Goal: Task Accomplishment & Management: Manage account settings

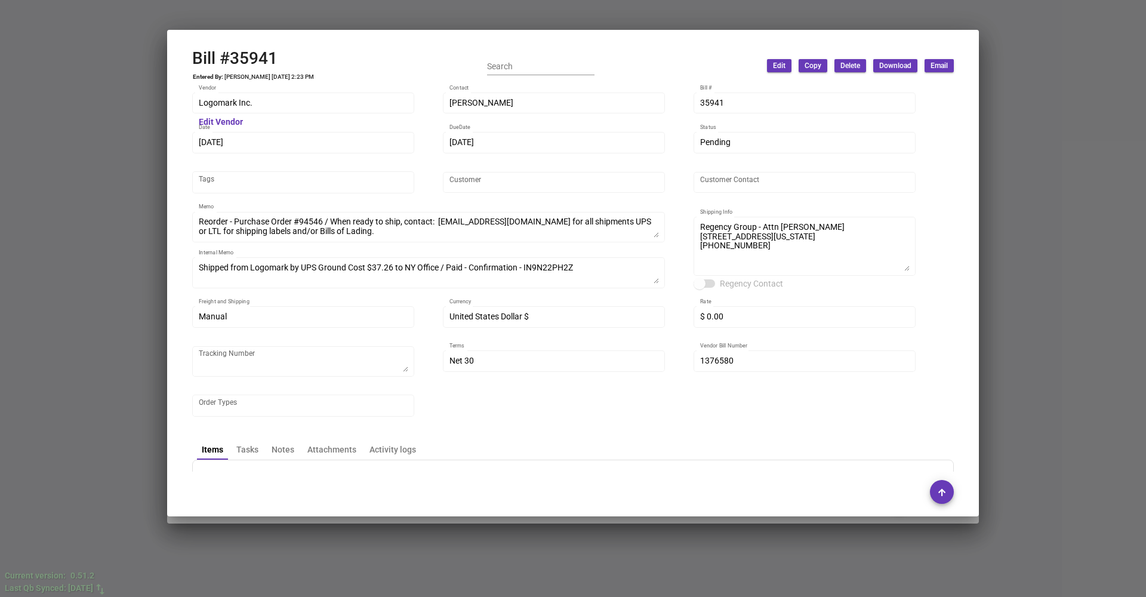
scroll to position [247, 0]
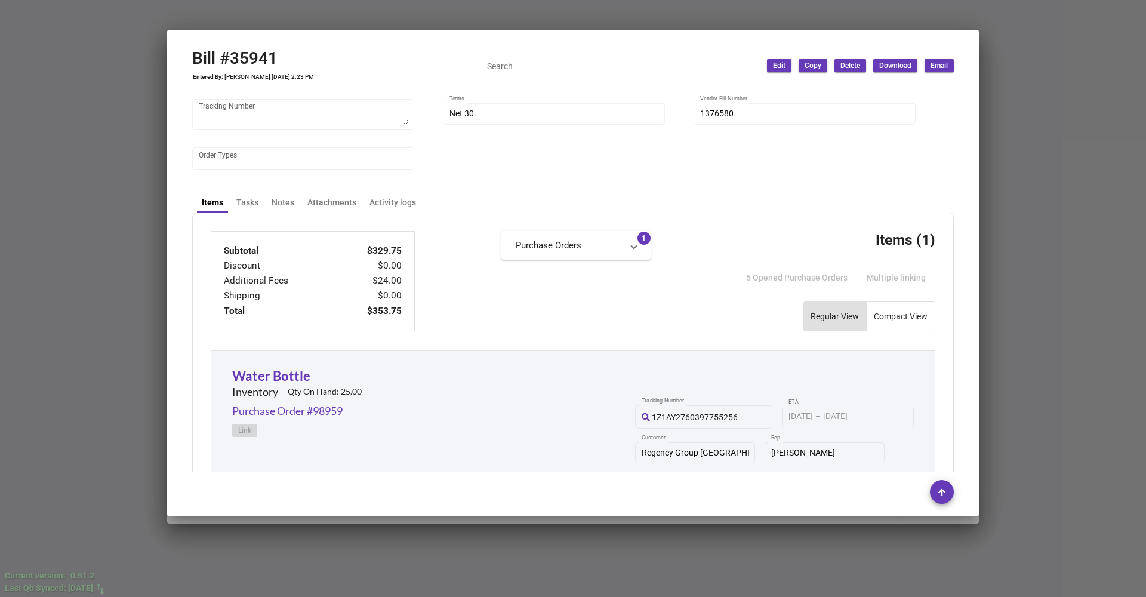
click at [1051, 113] on div at bounding box center [573, 298] width 1146 height 597
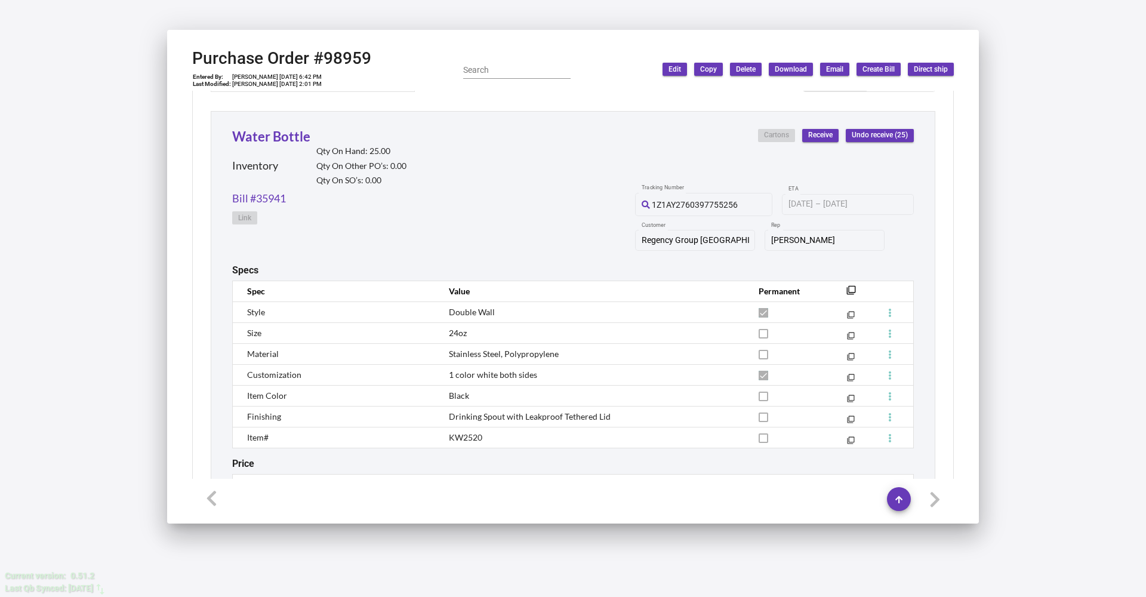
click at [1051, 113] on div "Welcome back Sign in with your credentials below. Email * Password * Sign In Fo…" at bounding box center [573, 298] width 1146 height 597
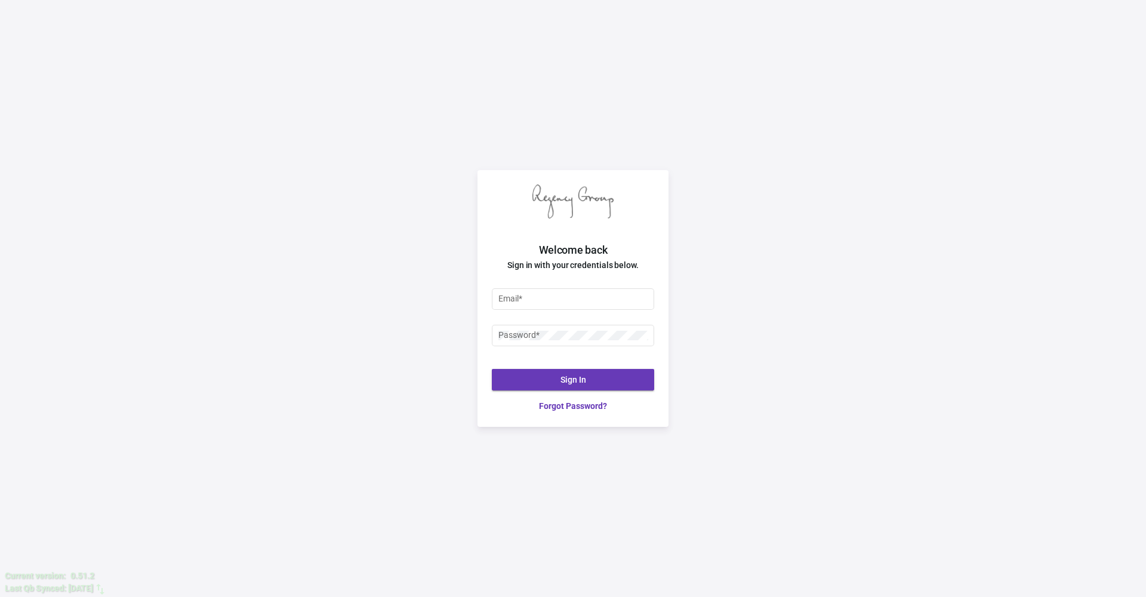
click at [1051, 113] on div "Welcome back Sign in with your credentials below. Email * Password * Sign In Fo…" at bounding box center [573, 298] width 1146 height 597
click at [592, 297] on input "Email *" at bounding box center [574, 299] width 150 height 10
type input "[PERSON_NAME][EMAIL_ADDRESS][DOMAIN_NAME]"
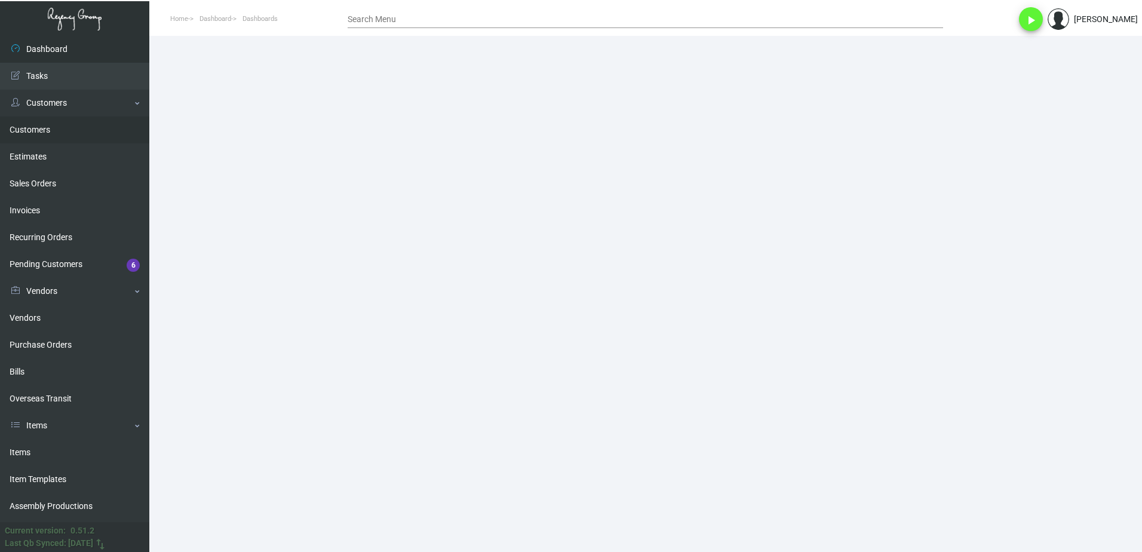
click at [53, 128] on link "Customers" at bounding box center [74, 129] width 149 height 27
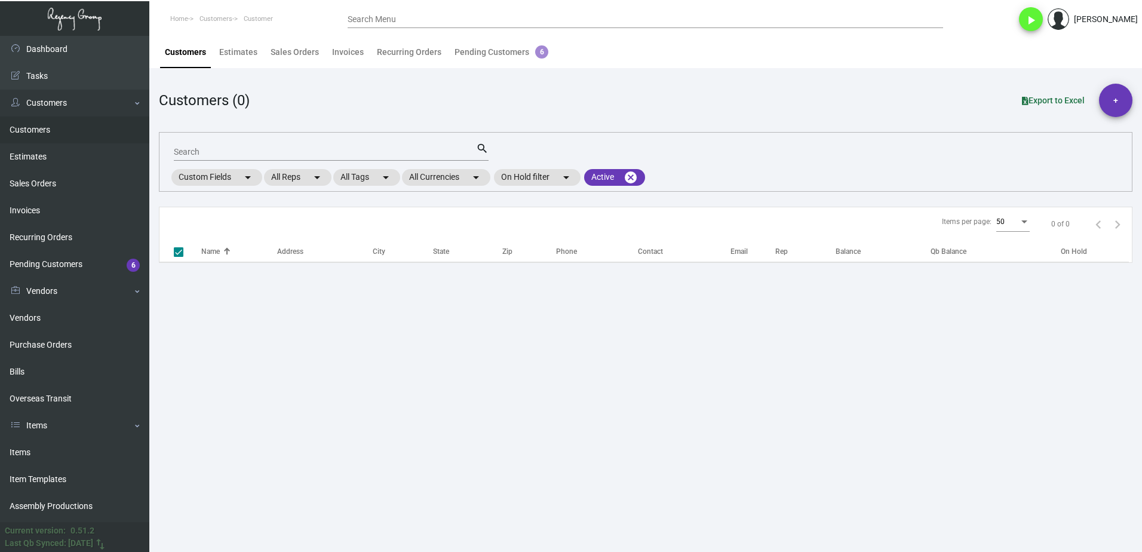
checkbox input "false"
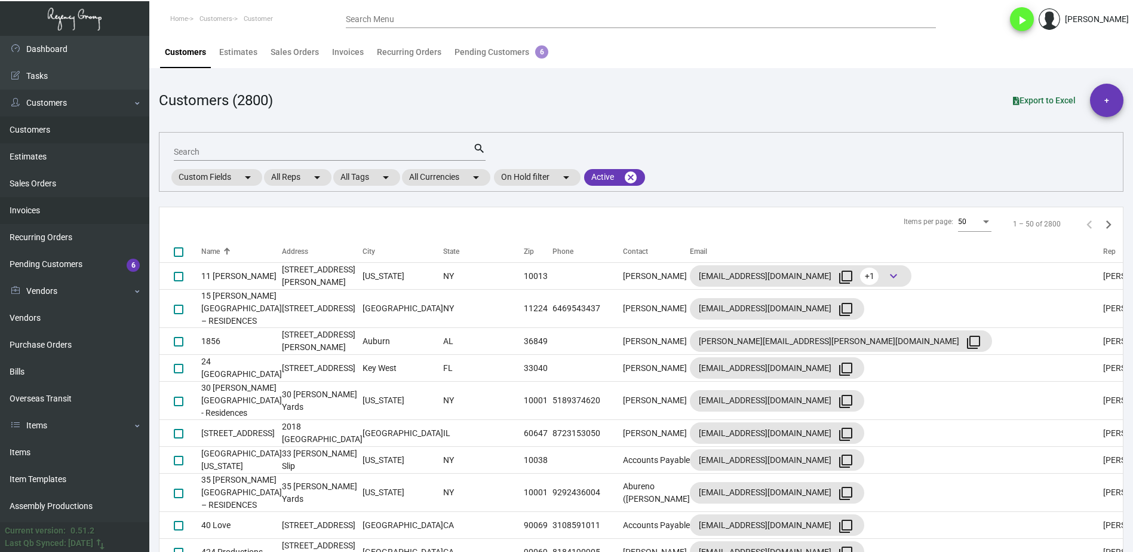
click at [41, 206] on link "Invoices" at bounding box center [74, 210] width 149 height 27
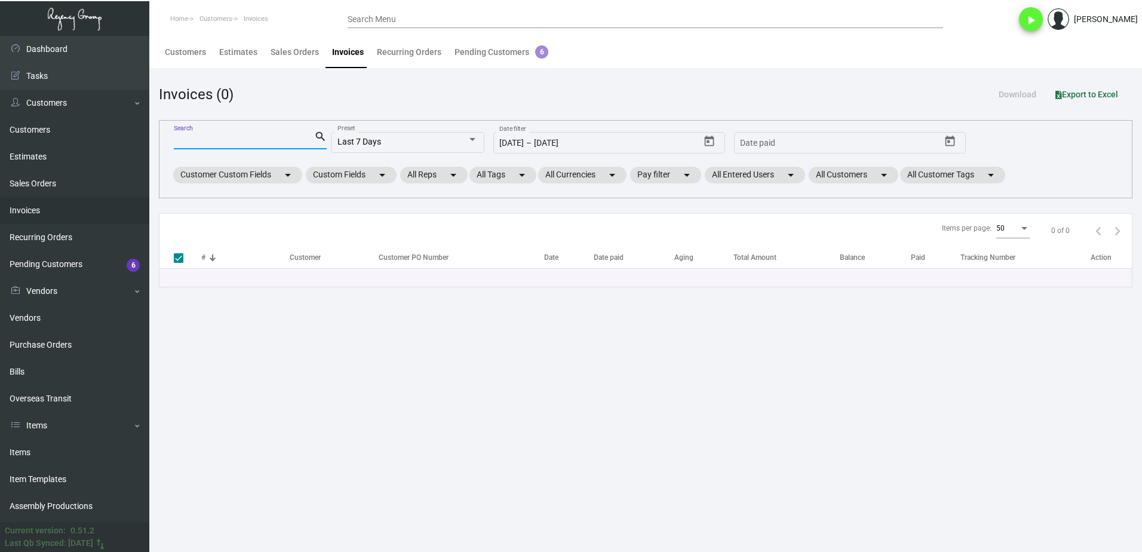
click at [213, 140] on input "Search" at bounding box center [244, 141] width 140 height 10
type input "ace"
type input "ace c"
checkbox input "false"
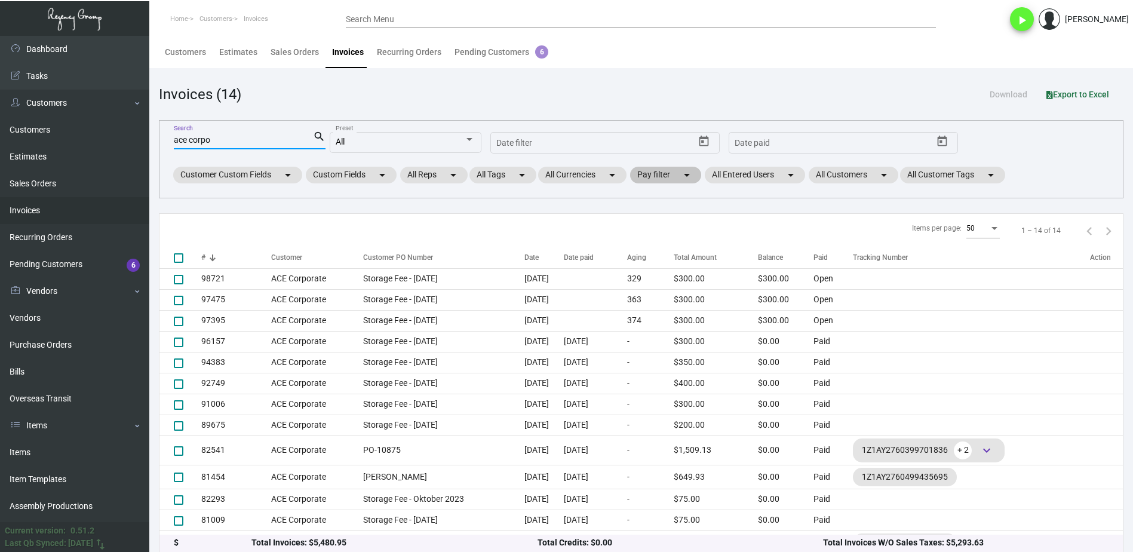
type input "ace corpo"
click at [645, 173] on mat-chip "Pay filter arrow_drop_down" at bounding box center [665, 175] width 71 height 17
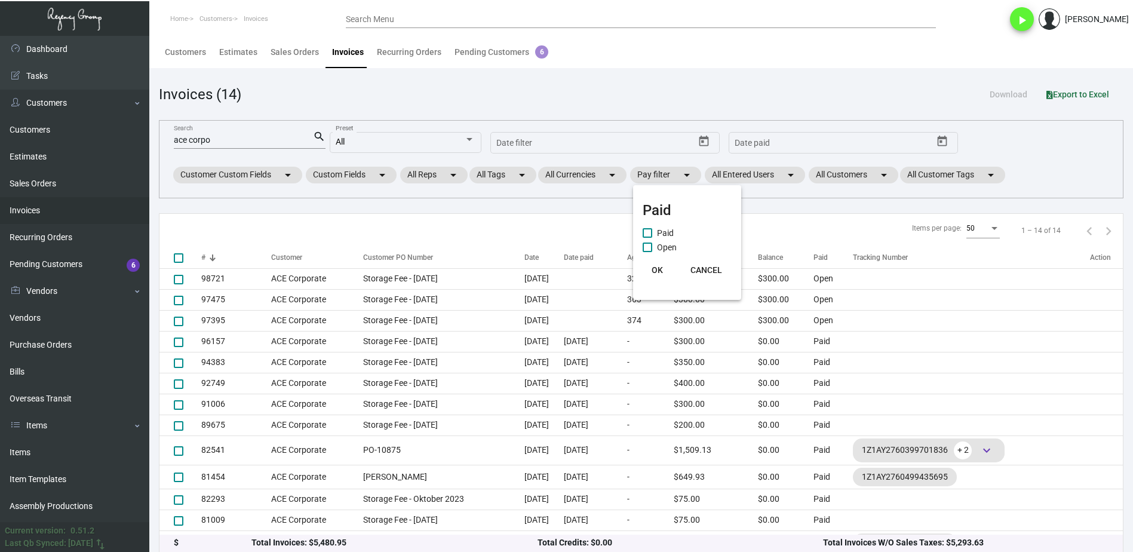
click at [659, 246] on span "Open" at bounding box center [667, 247] width 20 height 14
click at [647, 252] on input "Open" at bounding box center [647, 252] width 1 height 1
checkbox input "true"
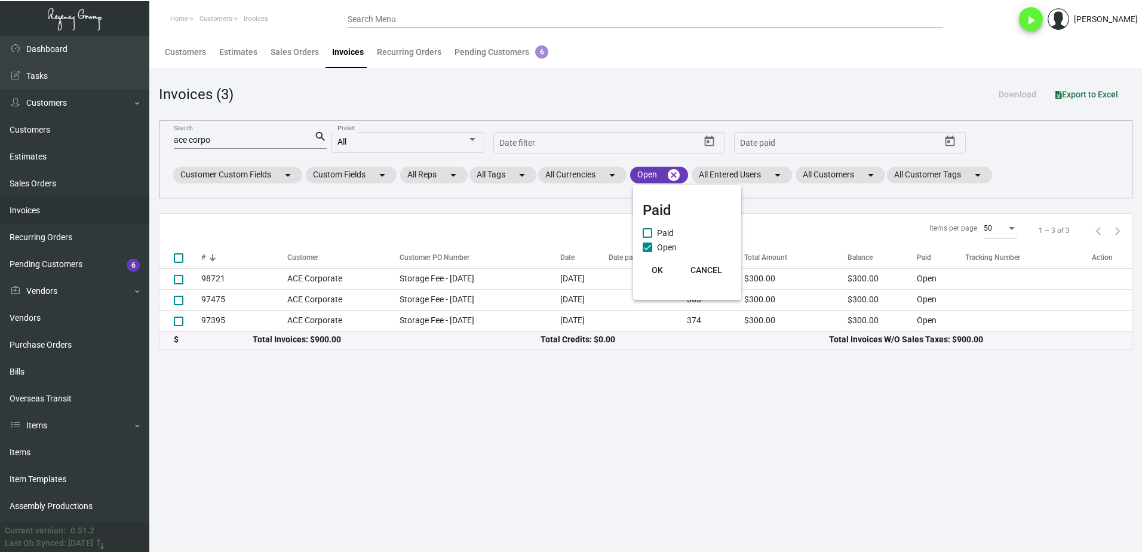
click at [285, 138] on div at bounding box center [571, 276] width 1142 height 552
click at [276, 140] on input "ace corpo" at bounding box center [244, 141] width 140 height 10
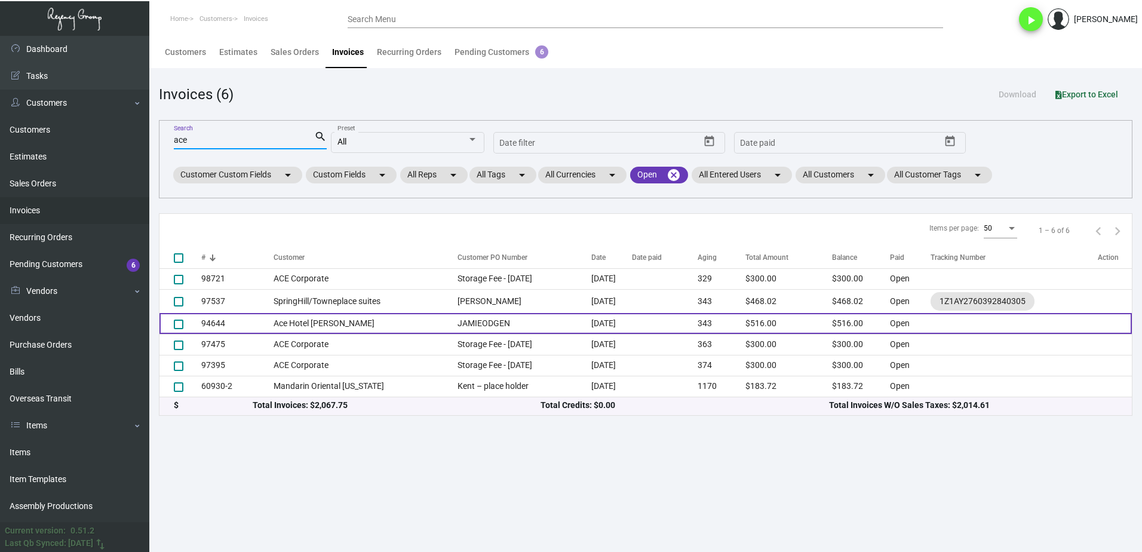
type input "ace"
click at [377, 324] on td "Ace Hotel NOLA" at bounding box center [362, 323] width 178 height 21
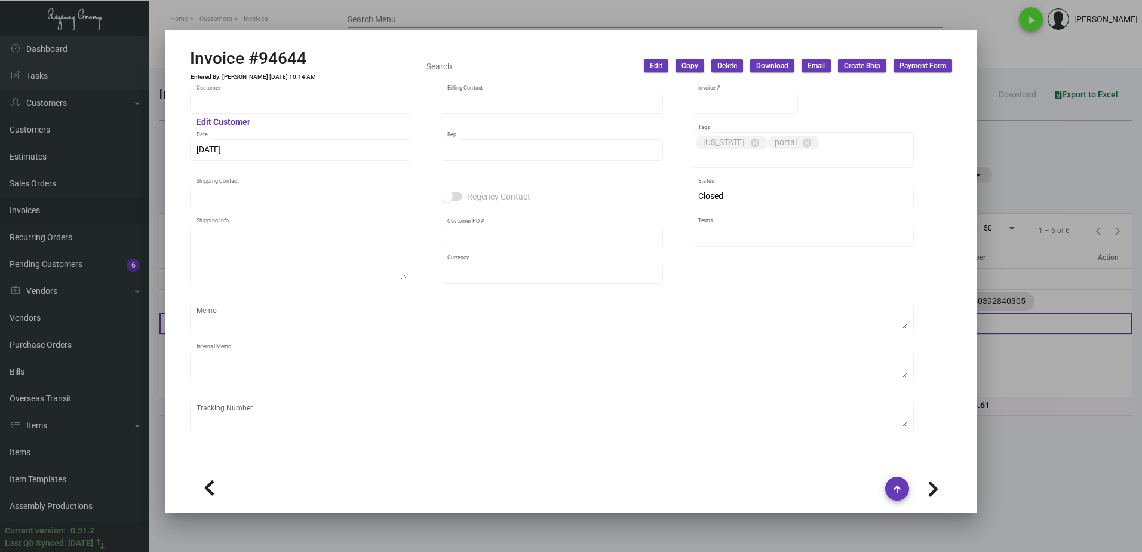
type input "Ace Hotel NOLA"
type input "Jamie Ogden"
type input "94644"
type input "10/31/2024"
type input "Max Nesser"
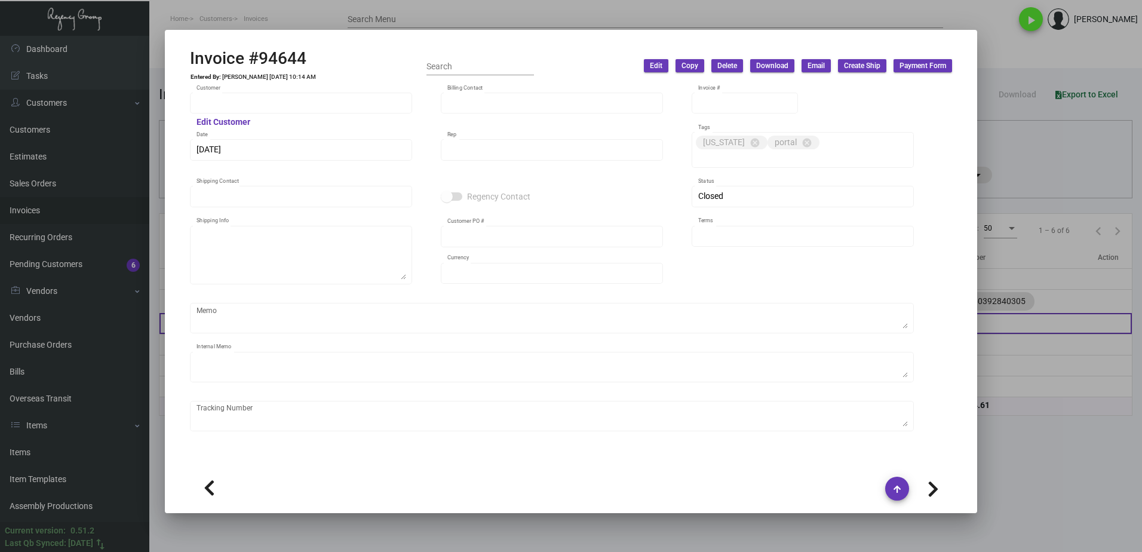
type input "Shekela Coleman"
type textarea "Ace Hotel NOLA - Shekela Coleman 600 Carondelet Street New Orleans, LA, 70130 US"
type input "JAMIEODGEN"
type input "United States Dollar $"
type input "Net 30"
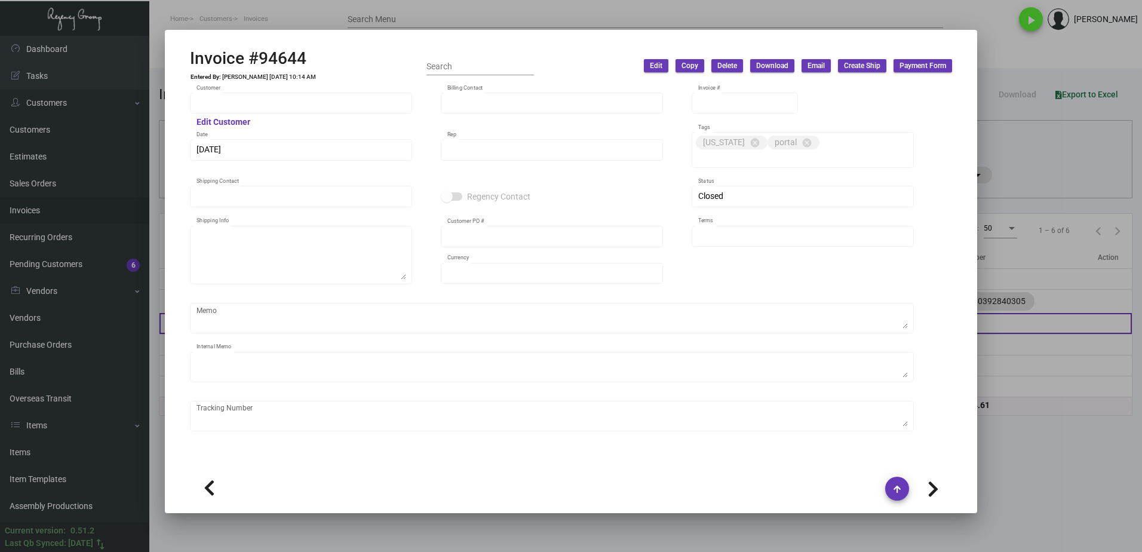
type textarea "TO BE DISPOSED"
type input "$ 0.00"
type input "11/5/2024"
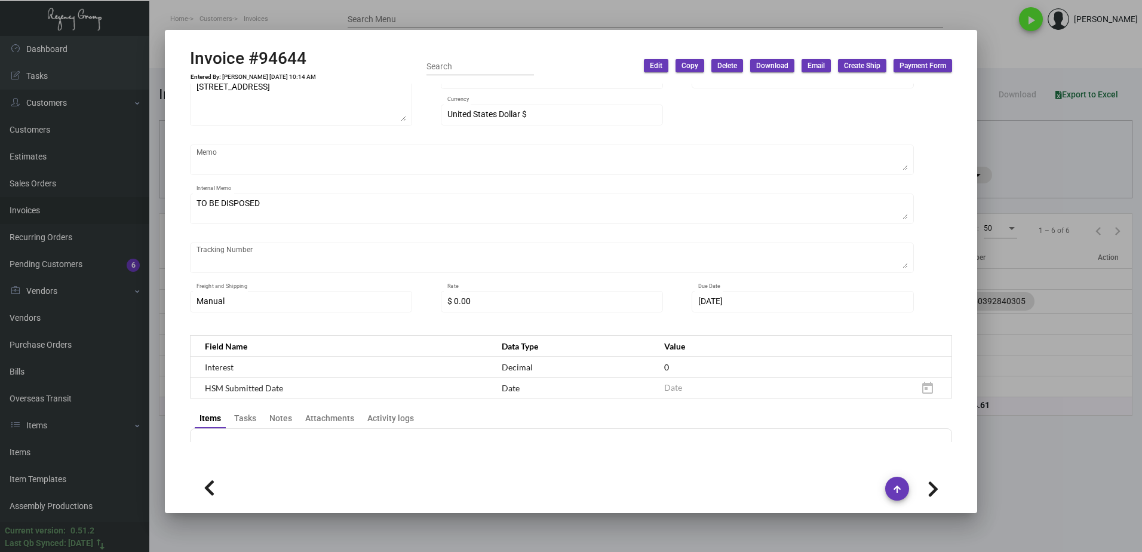
scroll to position [179, 0]
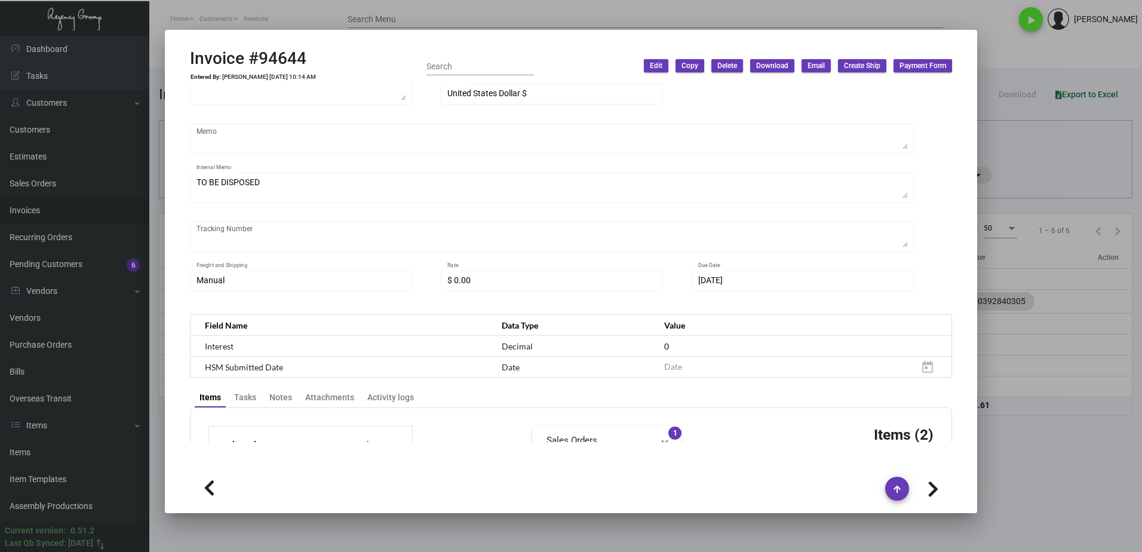
click at [1078, 445] on div at bounding box center [571, 276] width 1142 height 552
